Goal: Task Accomplishment & Management: Complete application form

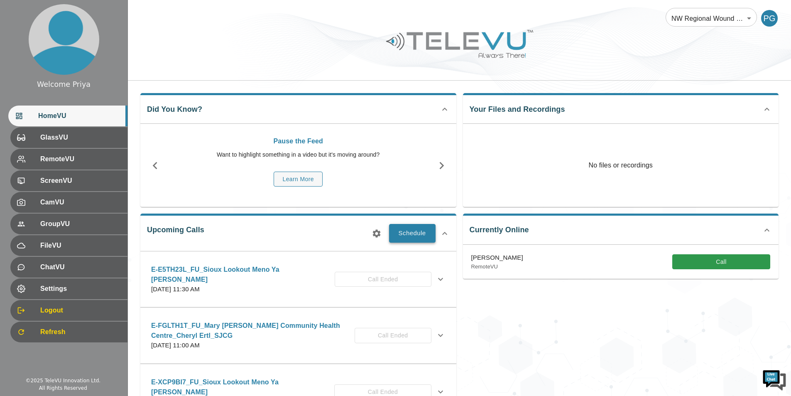
click at [417, 230] on button "Schedule" at bounding box center [412, 233] width 47 height 18
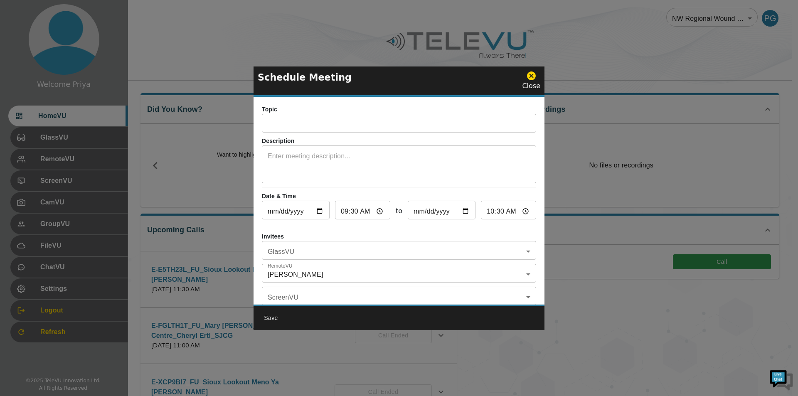
click at [285, 123] on input "text" at bounding box center [399, 124] width 274 height 17
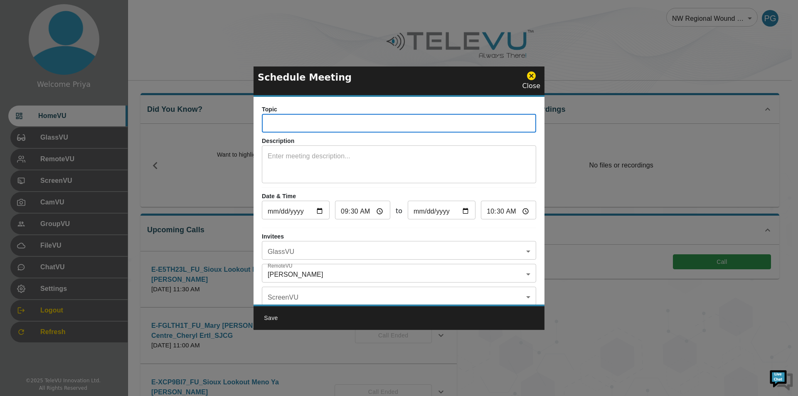
click at [285, 125] on input "text" at bounding box center [399, 124] width 274 height 17
paste input "E-TLD8YFF"
click at [305, 124] on input "E-TLD8YFF" at bounding box center [399, 124] width 274 height 17
type input "E-TLD8YFF_IN_SiouxLookoutMenoYaWin_Cheryl_SJCG"
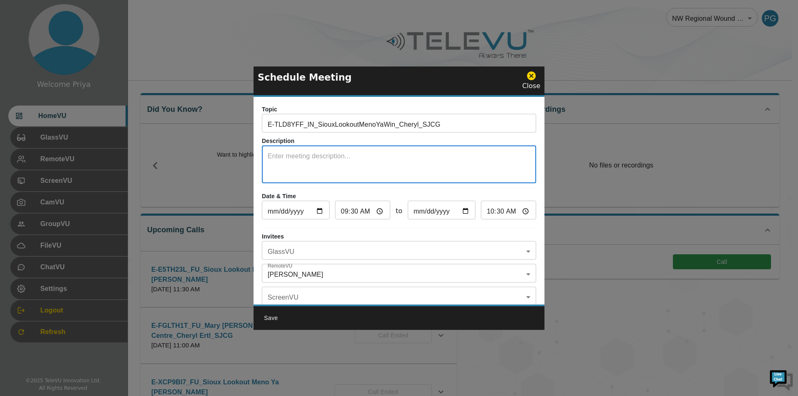
click at [291, 154] on textarea at bounding box center [399, 165] width 263 height 29
type textarea "System 5"
click at [320, 212] on input "2025-09-23" at bounding box center [296, 211] width 68 height 17
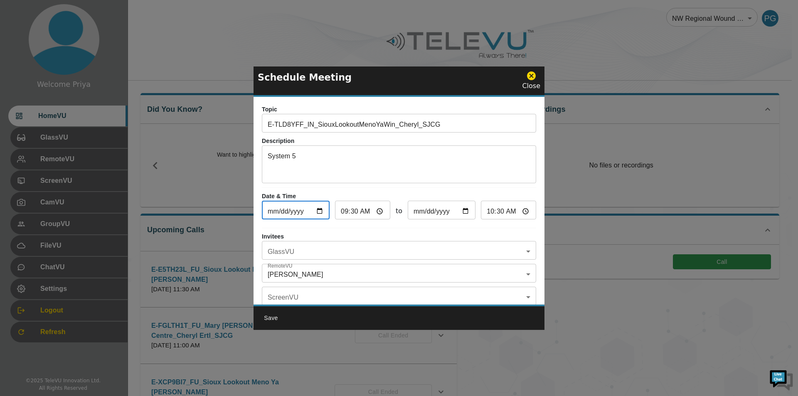
type input "[DATE]"
click at [379, 209] on input "09:30" at bounding box center [362, 211] width 55 height 17
type input "04:30"
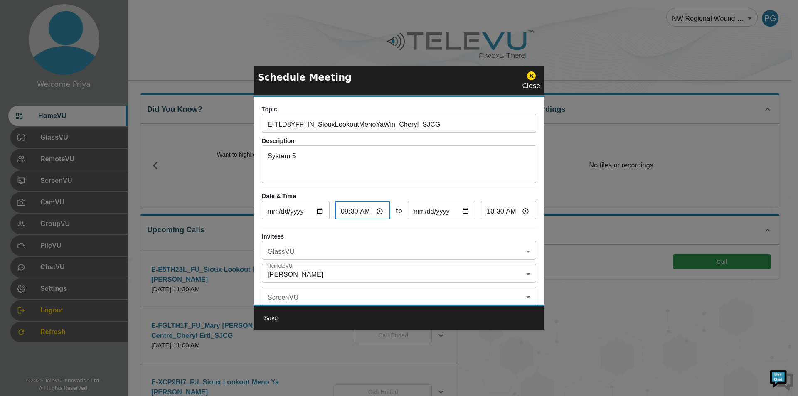
type input "05:30"
type input "04:00"
type input "05:00"
type input "04:00"
click at [470, 228] on hr at bounding box center [399, 228] width 274 height 0
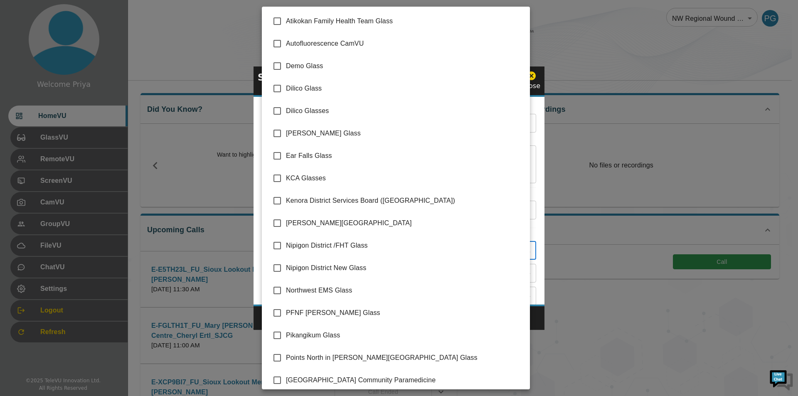
click at [307, 254] on body "Welcome Priya HomeVU GlassVU RemoteVU ScreenVU CamVU GroupVU FileVU ChatVU Sett…" at bounding box center [399, 270] width 798 height 540
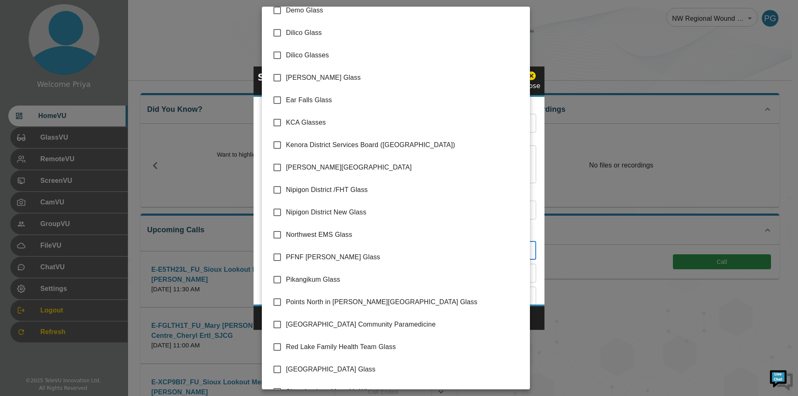
scroll to position [118, 0]
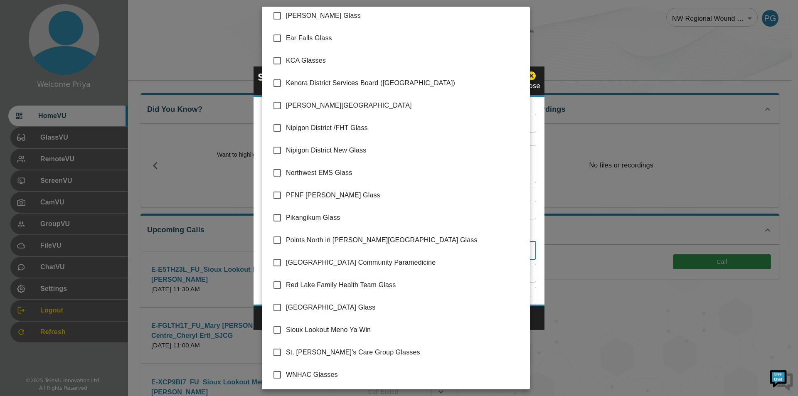
click at [278, 329] on input "checkbox" at bounding box center [276, 329] width 17 height 17
checkbox input "true"
type input "Sioux Lookout Meno Ya Win"
click at [532, 181] on div at bounding box center [399, 198] width 798 height 396
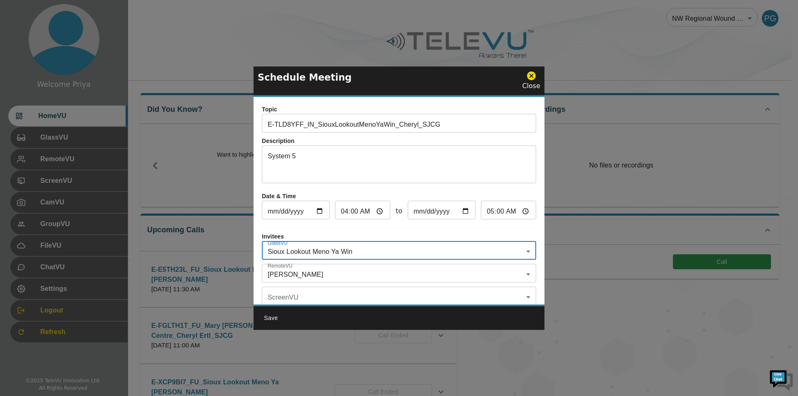
click at [275, 270] on body "Welcome Priya HomeVU GlassVU RemoteVU ScreenVU CamVU GroupVU FileVU ChatVU Sett…" at bounding box center [399, 270] width 798 height 540
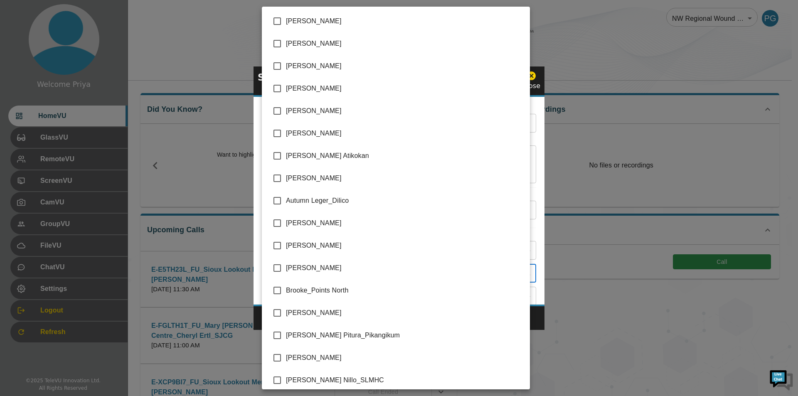
scroll to position [1641, 0]
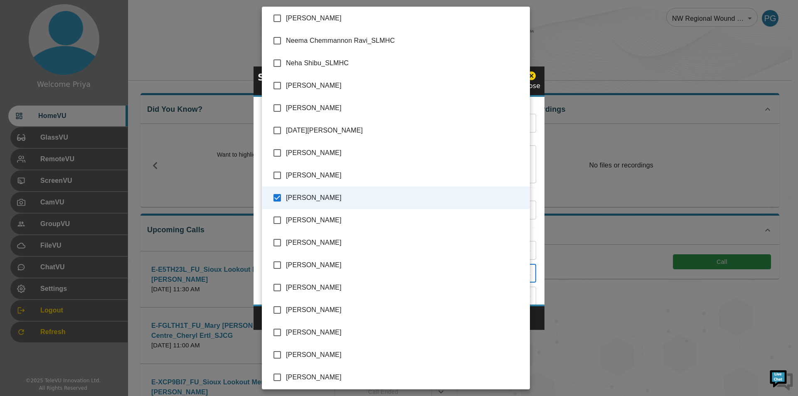
click at [278, 199] on input "checkbox" at bounding box center [276, 197] width 17 height 17
checkbox input "false"
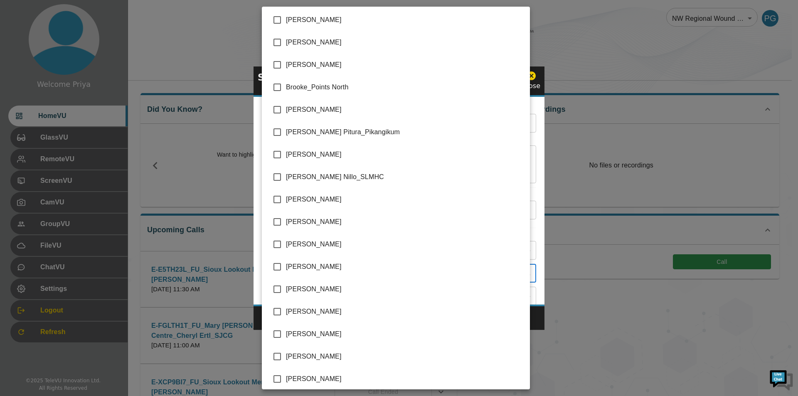
scroll to position [208, 0]
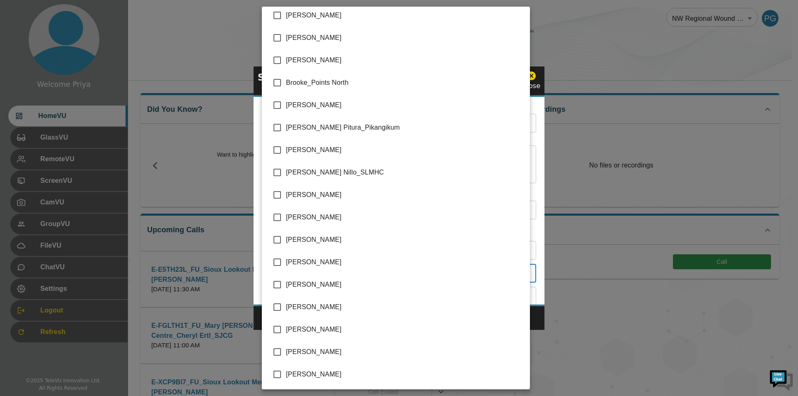
click at [276, 261] on input "checkbox" at bounding box center [276, 261] width 17 height 17
checkbox input "true"
type input "[PERSON_NAME]"
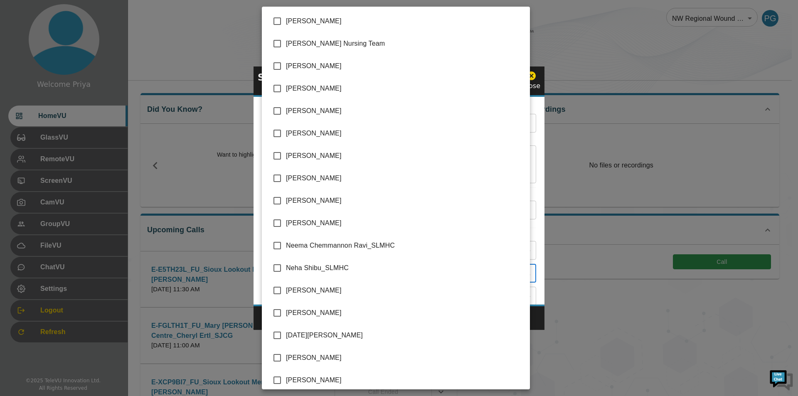
scroll to position [1496, 0]
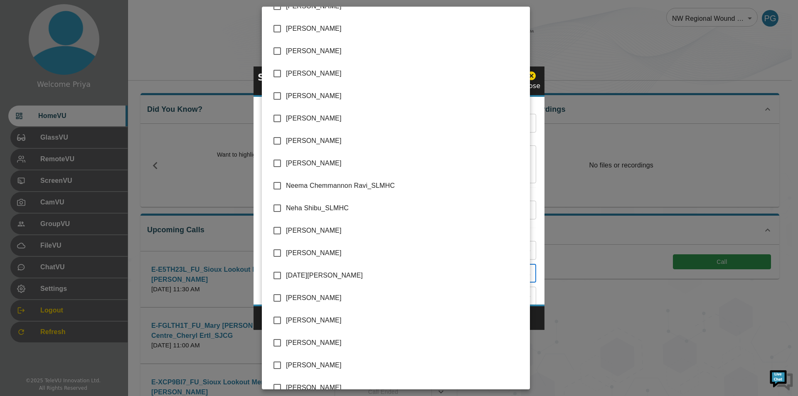
click at [277, 250] on input "checkbox" at bounding box center [276, 252] width 17 height 17
checkbox input "true"
type input "Cheryl Ertl_SJCG,Nissy Simon_SMHC"
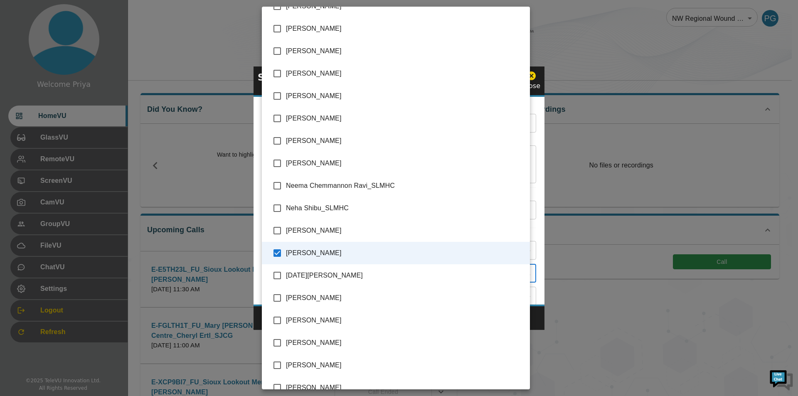
click at [537, 221] on div at bounding box center [399, 198] width 798 height 396
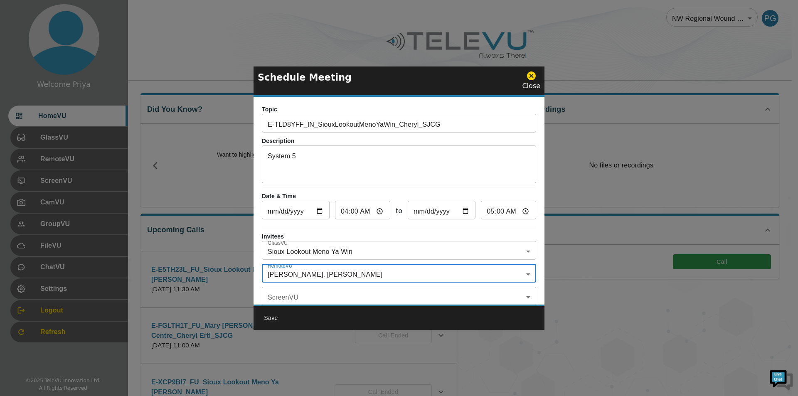
scroll to position [49, 0]
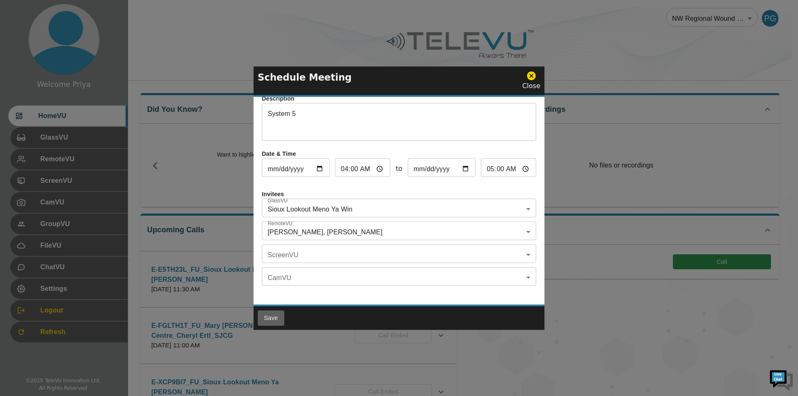
click at [276, 315] on button "Save" at bounding box center [271, 317] width 27 height 15
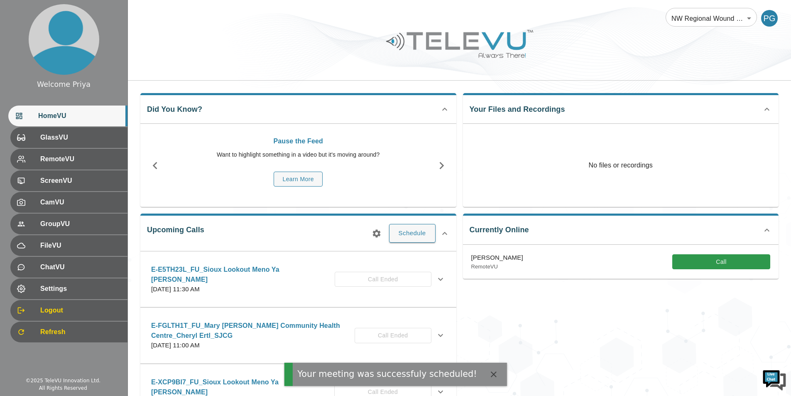
click at [378, 233] on icon "button" at bounding box center [377, 233] width 8 height 8
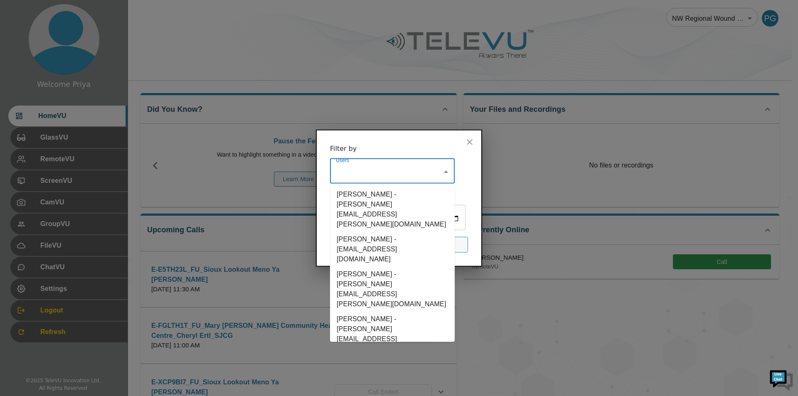
click at [361, 170] on input "Users" at bounding box center [386, 172] width 105 height 16
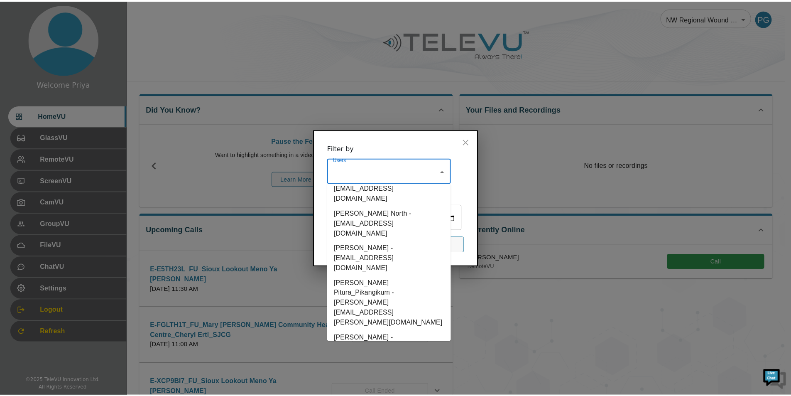
scroll to position [457, 0]
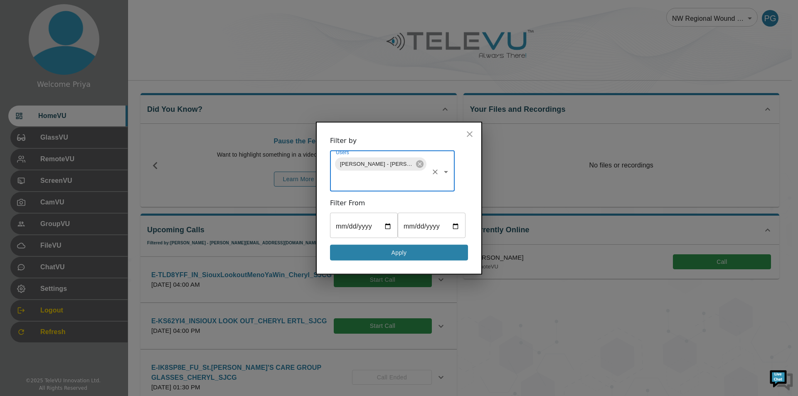
click at [391, 248] on button "Apply" at bounding box center [399, 252] width 138 height 16
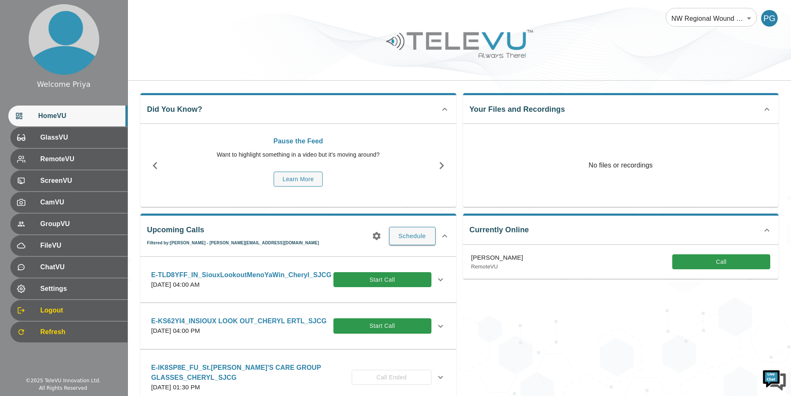
click at [438, 281] on icon at bounding box center [440, 279] width 5 height 3
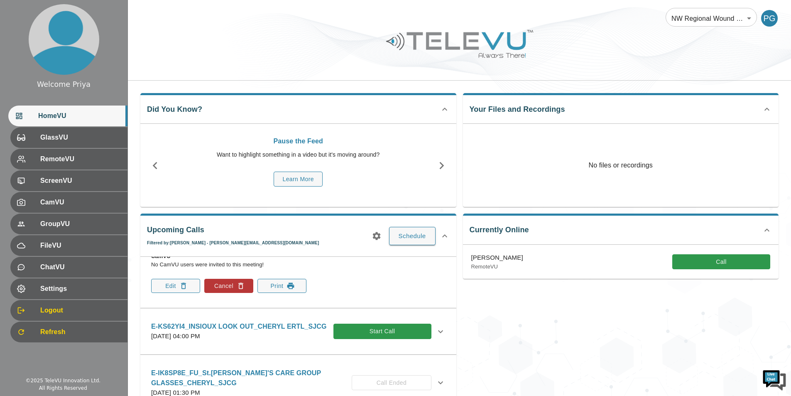
scroll to position [166, 0]
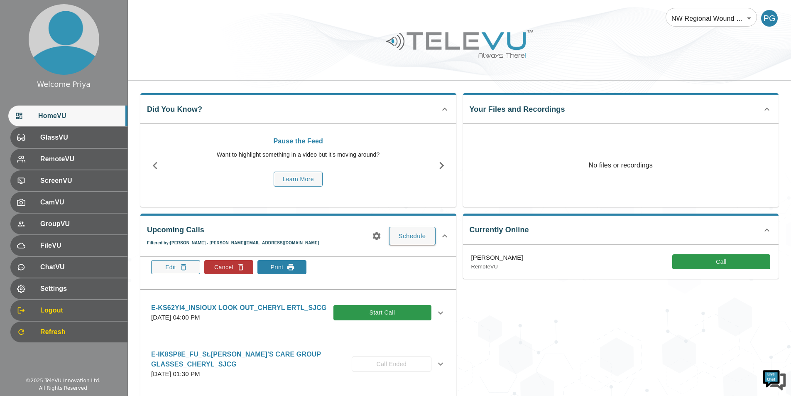
click at [288, 271] on icon "button" at bounding box center [291, 267] width 8 height 8
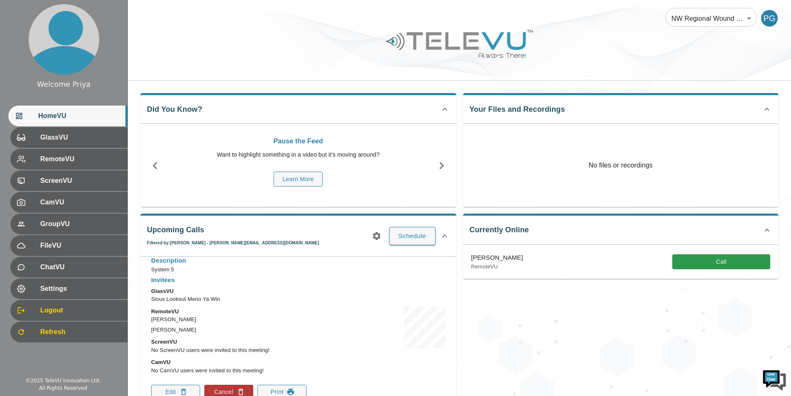
scroll to position [0, 0]
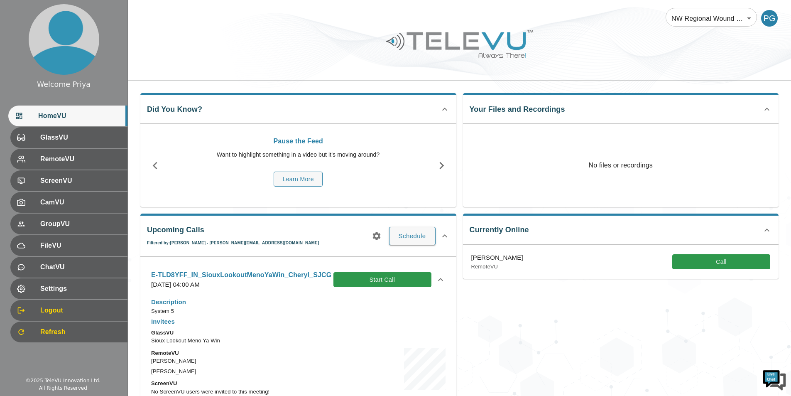
click at [436, 283] on icon at bounding box center [441, 280] width 10 height 10
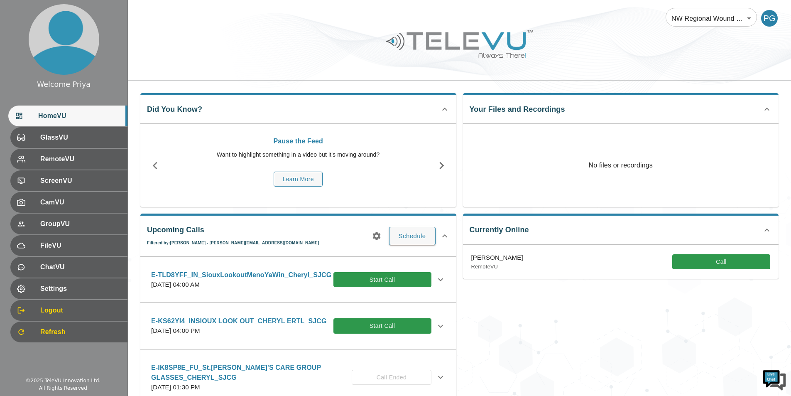
click at [262, 290] on p "[DATE] 04:00 AM" at bounding box center [241, 285] width 180 height 10
click at [263, 280] on p "E-TLD8YFF_IN_SiouxLookoutMenoYaWin_Cheryl_SJCG" at bounding box center [241, 275] width 180 height 10
click at [265, 280] on p "E-TLD8YFF_IN_SiouxLookoutMenoYaWin_Cheryl_SJCG" at bounding box center [241, 275] width 180 height 10
click at [283, 280] on p "E-TLD8YFF_IN_SiouxLookoutMenoYaWin_Cheryl_SJCG" at bounding box center [241, 275] width 180 height 10
click at [436, 284] on icon at bounding box center [441, 280] width 10 height 10
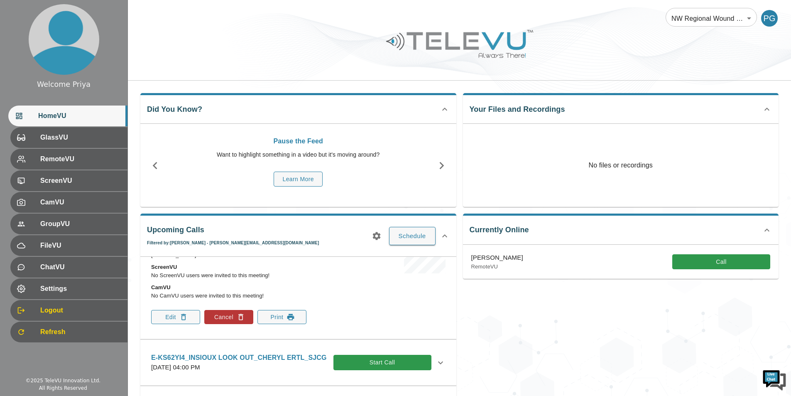
scroll to position [125, 0]
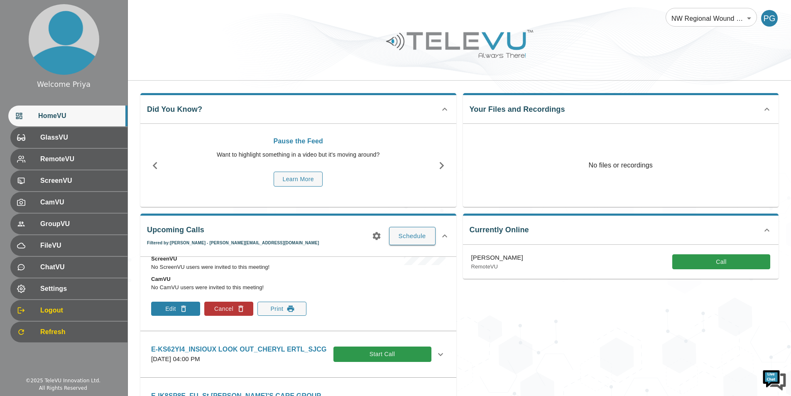
click at [175, 316] on button "Edit" at bounding box center [175, 309] width 49 height 14
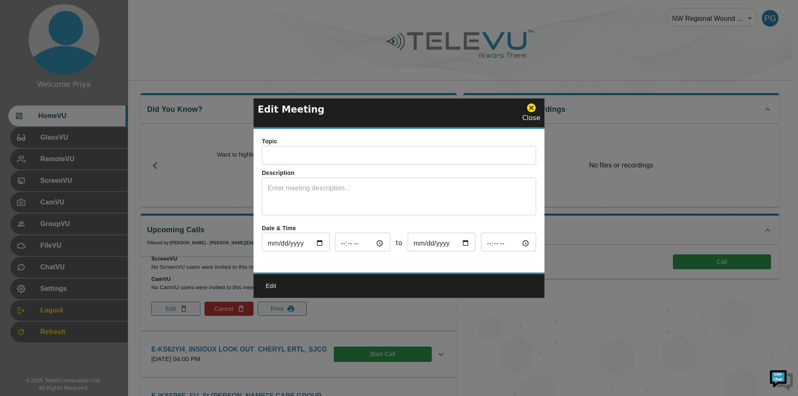
type input "E-TLD8YFF_IN_SiouxLookoutMenoYaWin_Cheryl_SJCG"
type textarea "System 5"
type input "[DATE]"
type input "04:00"
type input "[DATE]"
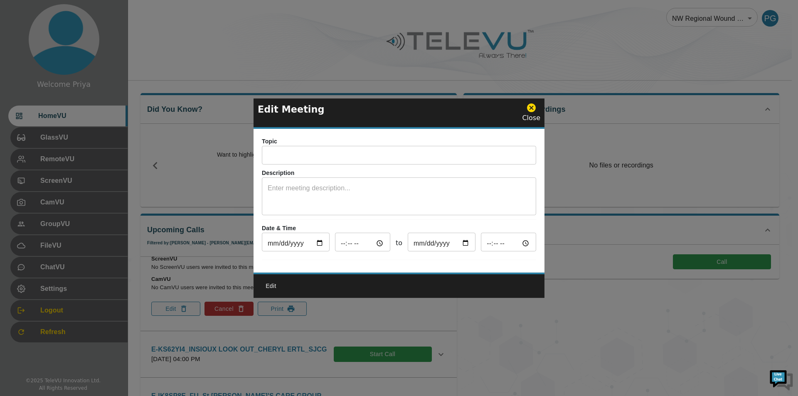
type input "05:00"
click at [377, 241] on input "04:00" at bounding box center [362, 243] width 55 height 17
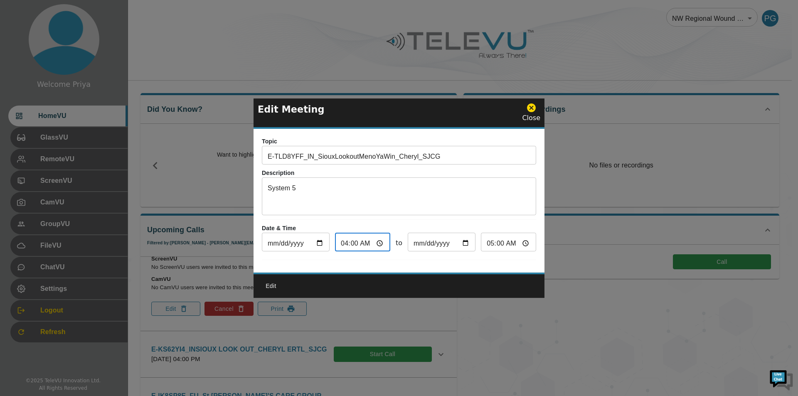
type input "16:00"
type input "17:00"
type input "16:00"
click at [472, 278] on div "Edit" at bounding box center [398, 285] width 291 height 25
click at [530, 103] on icon at bounding box center [531, 107] width 9 height 9
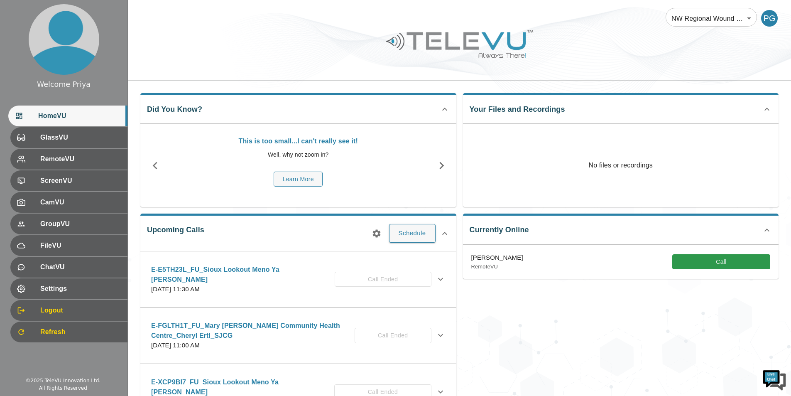
click at [378, 232] on icon "button" at bounding box center [377, 233] width 8 height 8
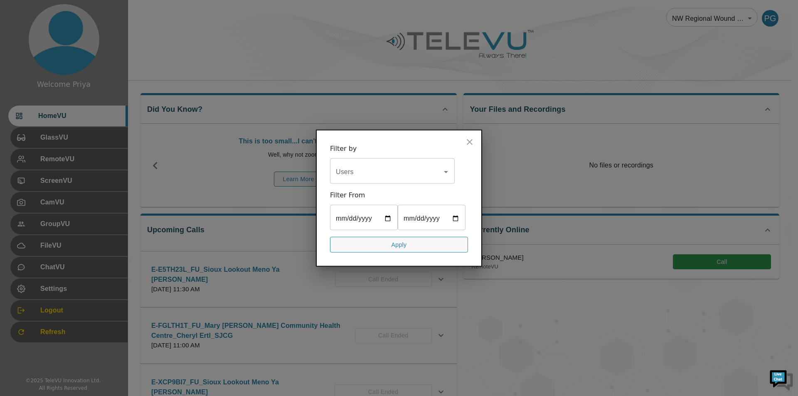
click at [366, 170] on input "Users" at bounding box center [386, 172] width 105 height 16
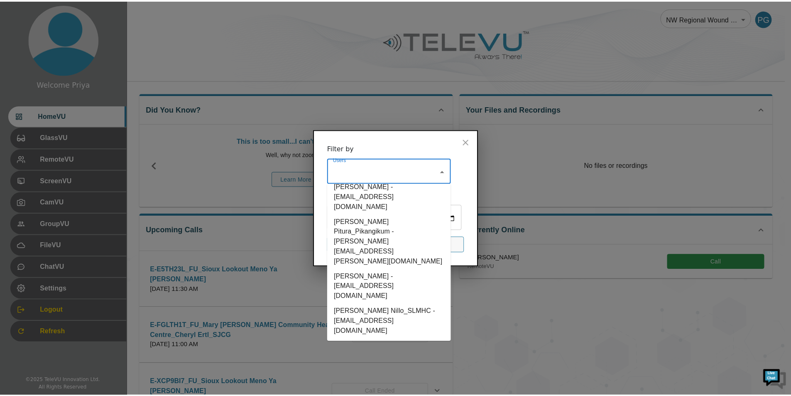
scroll to position [499, 0]
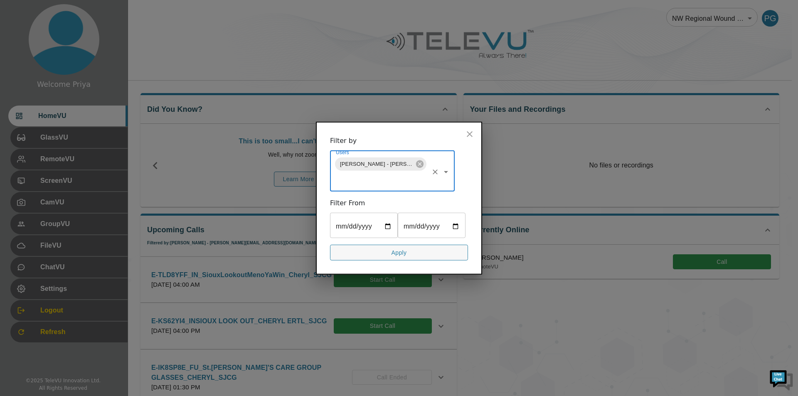
click at [400, 253] on button "Apply" at bounding box center [399, 252] width 138 height 16
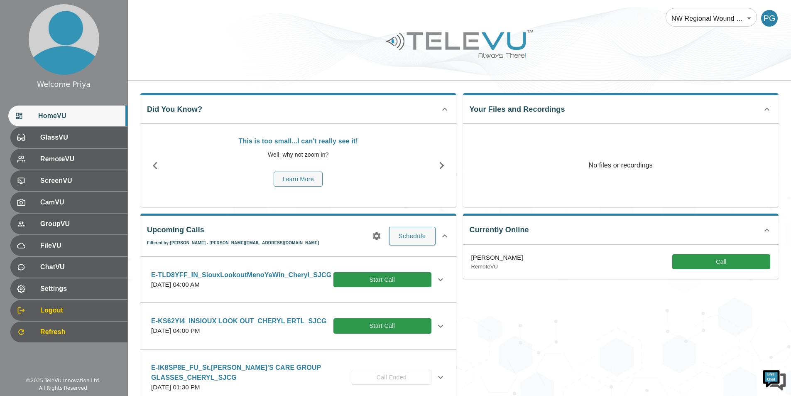
scroll to position [0, 0]
click at [437, 285] on icon at bounding box center [441, 280] width 10 height 10
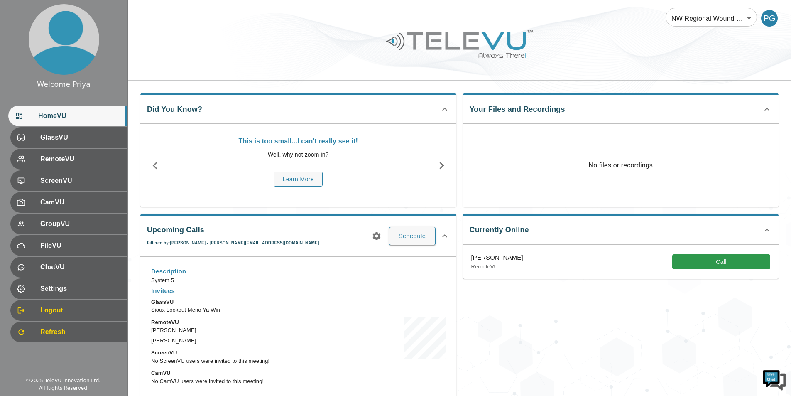
scroll to position [83, 0]
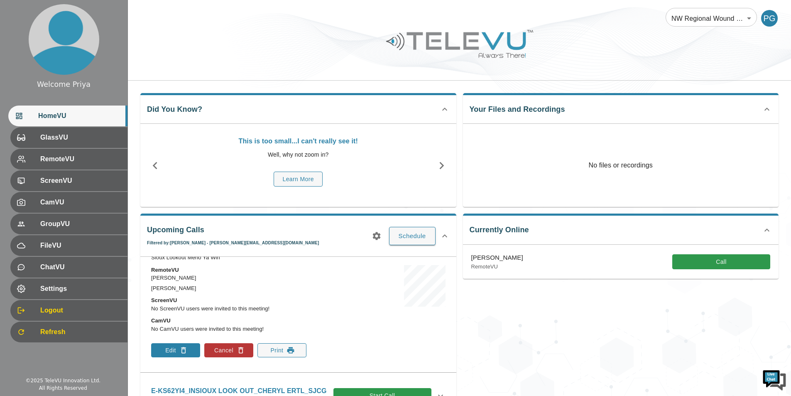
click at [179, 354] on icon "button" at bounding box center [183, 350] width 8 height 8
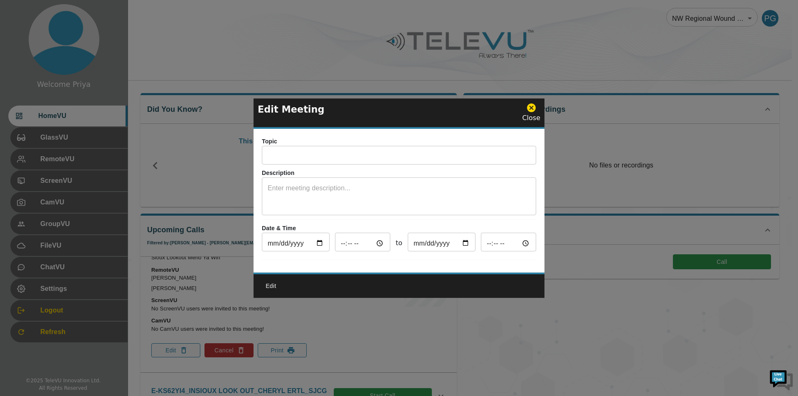
type input "E-TLD8YFF_IN_SiouxLookoutMenoYaWin_Cheryl_SJCG"
type textarea "System 5"
type input "[DATE]"
type input "04:00"
type input "[DATE]"
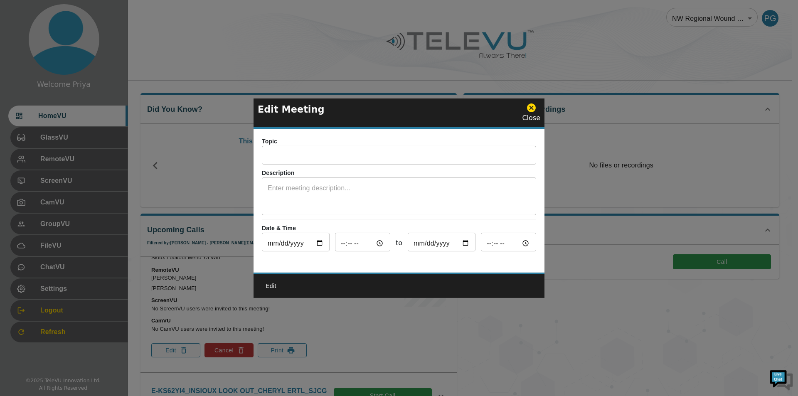
type input "05:00"
click at [378, 240] on input "04:00" at bounding box center [362, 243] width 55 height 17
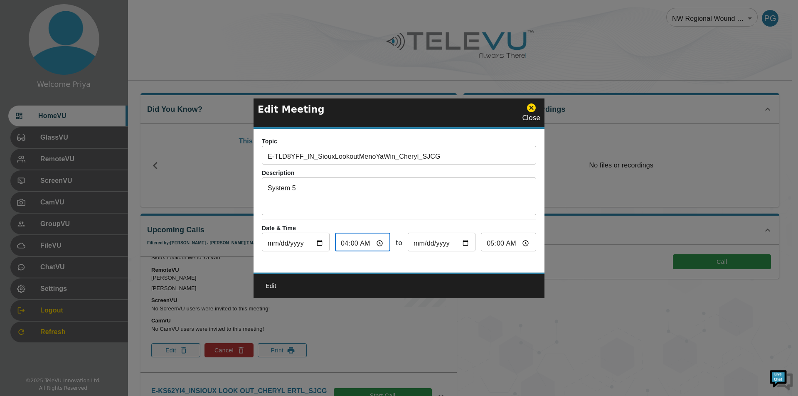
type input "16:00"
type input "17:00"
type input "16:00"
click at [444, 262] on div "Topic E-TLD8YFF_IN_SiouxLookoutMenoYaWin_Cheryl_SJCG ​ Description System 5 x ​…" at bounding box center [398, 201] width 291 height 144
click at [269, 285] on button "Edit" at bounding box center [271, 285] width 27 height 15
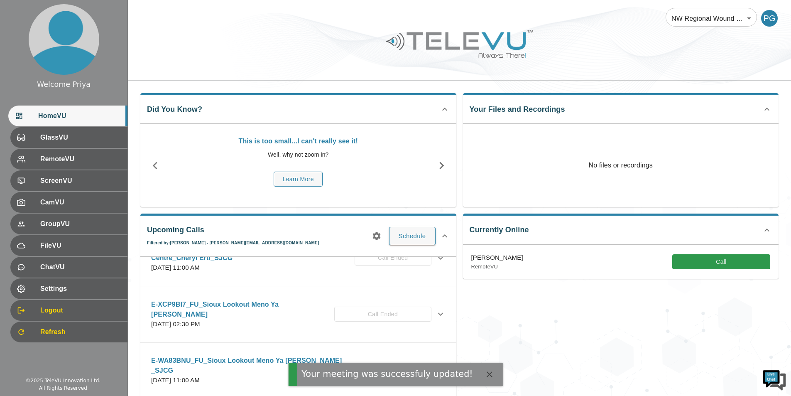
click at [372, 234] on icon "button" at bounding box center [377, 236] width 10 height 10
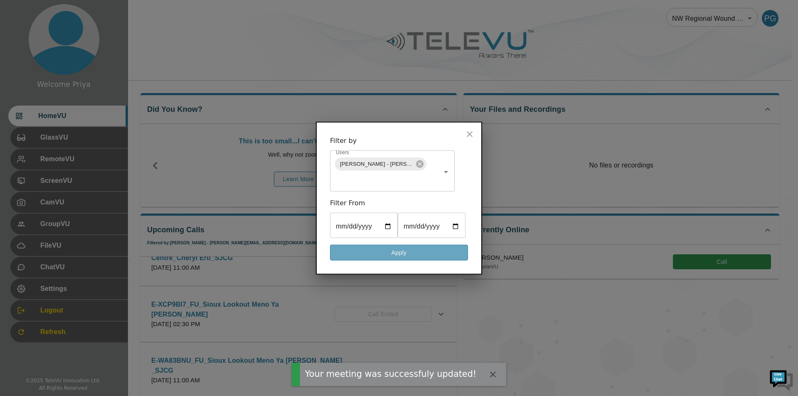
click at [399, 255] on button "Apply" at bounding box center [399, 252] width 138 height 16
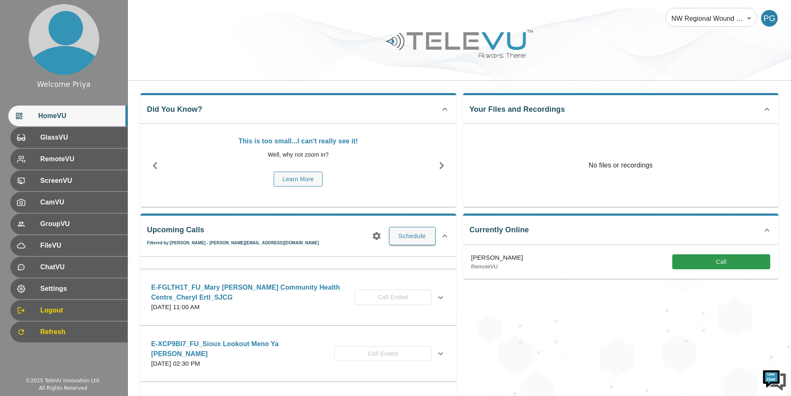
scroll to position [0, 0]
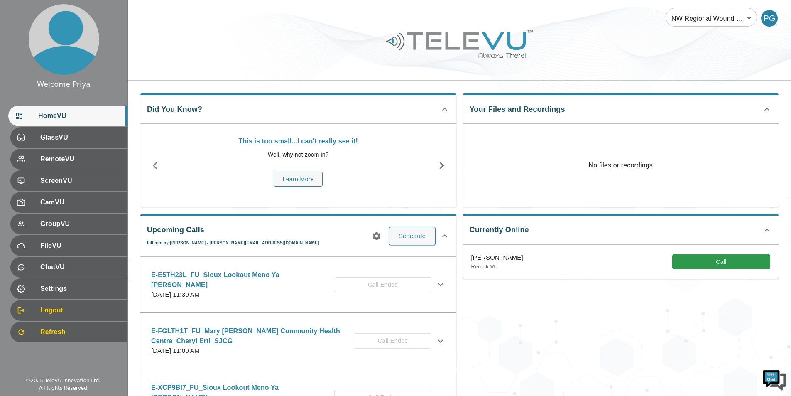
click at [374, 239] on icon "button" at bounding box center [377, 236] width 10 height 10
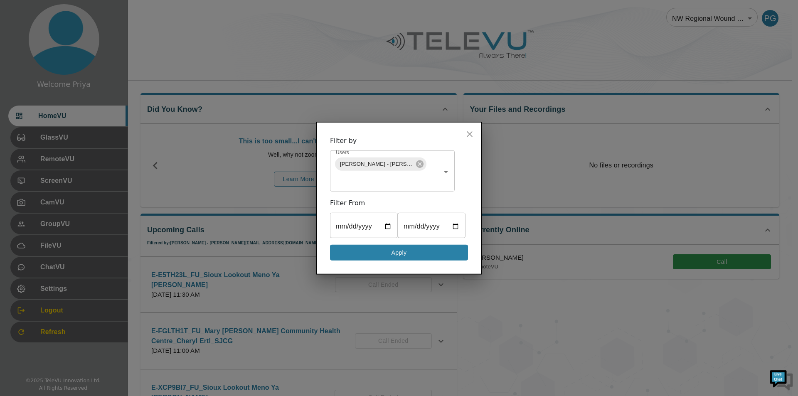
click at [379, 250] on button "Apply" at bounding box center [399, 252] width 138 height 16
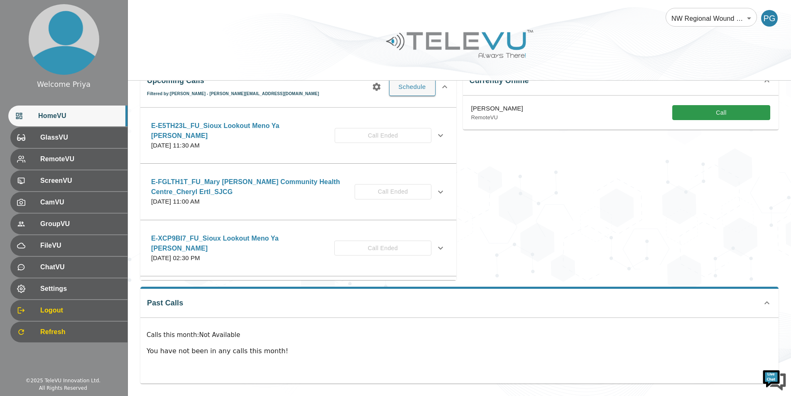
click at [373, 86] on icon "button" at bounding box center [377, 87] width 8 height 8
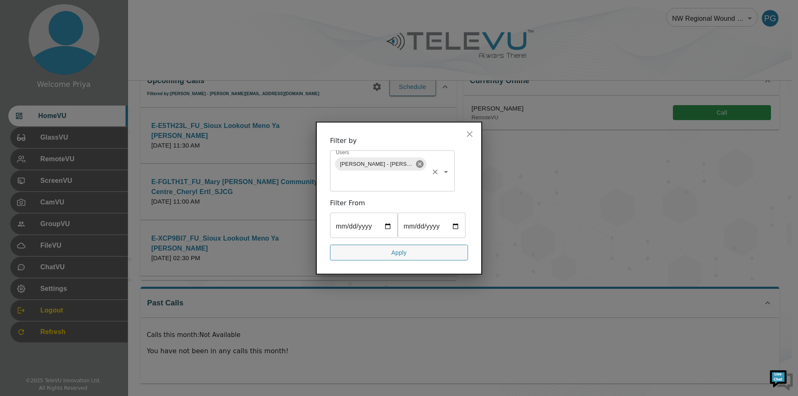
drag, startPoint x: 420, startPoint y: 163, endPoint x: 403, endPoint y: 168, distance: 17.5
click at [420, 163] on icon at bounding box center [419, 163] width 9 height 9
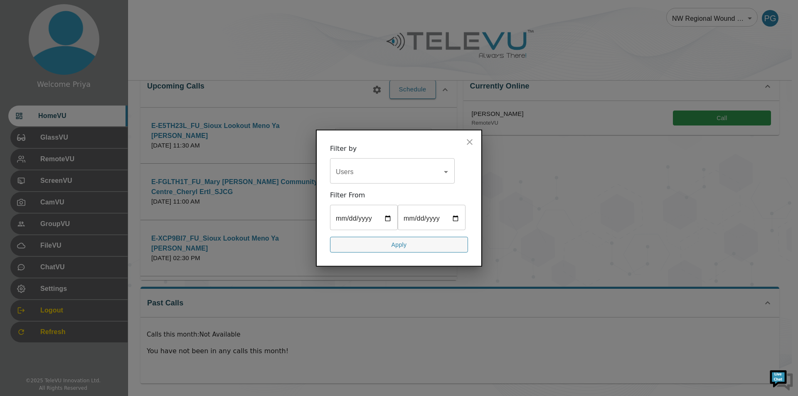
click at [363, 173] on input "Users" at bounding box center [386, 172] width 105 height 16
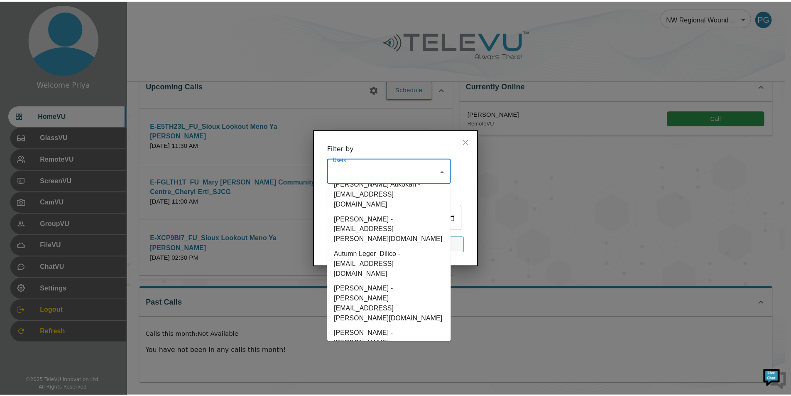
scroll to position [415, 0]
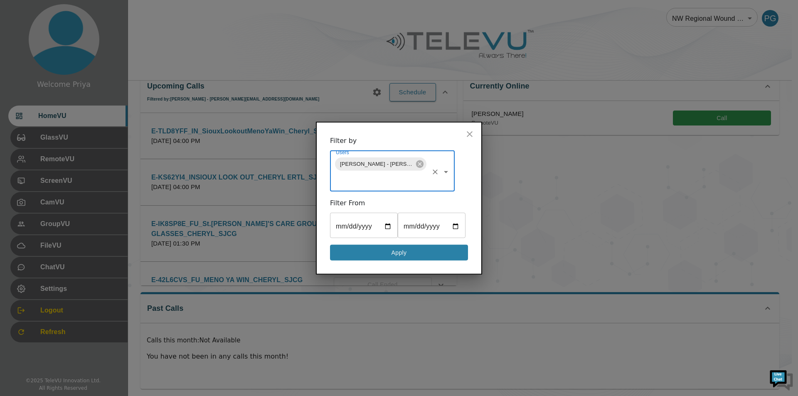
click at [396, 255] on button "Apply" at bounding box center [399, 252] width 138 height 16
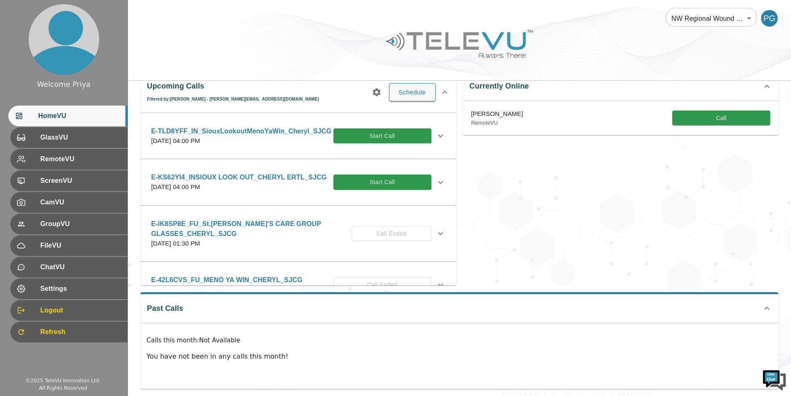
click at [436, 139] on icon at bounding box center [441, 136] width 10 height 10
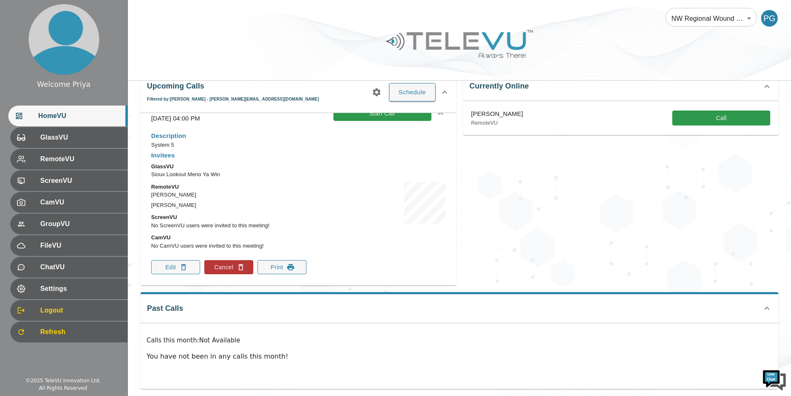
scroll to position [42, 0]
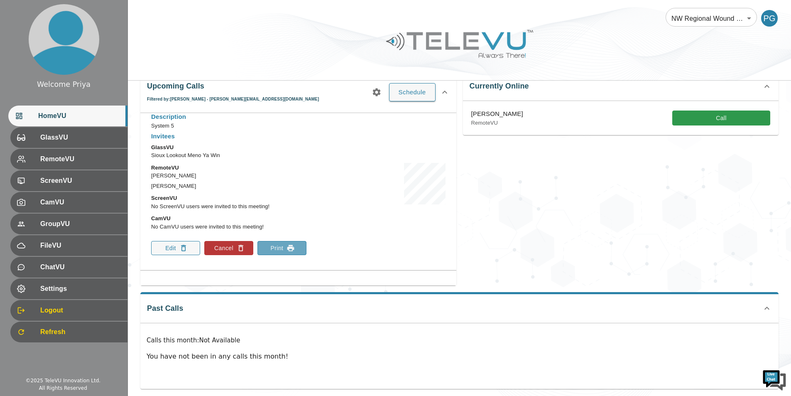
click at [276, 255] on button "Print" at bounding box center [282, 248] width 49 height 14
